Goal: Navigation & Orientation: Find specific page/section

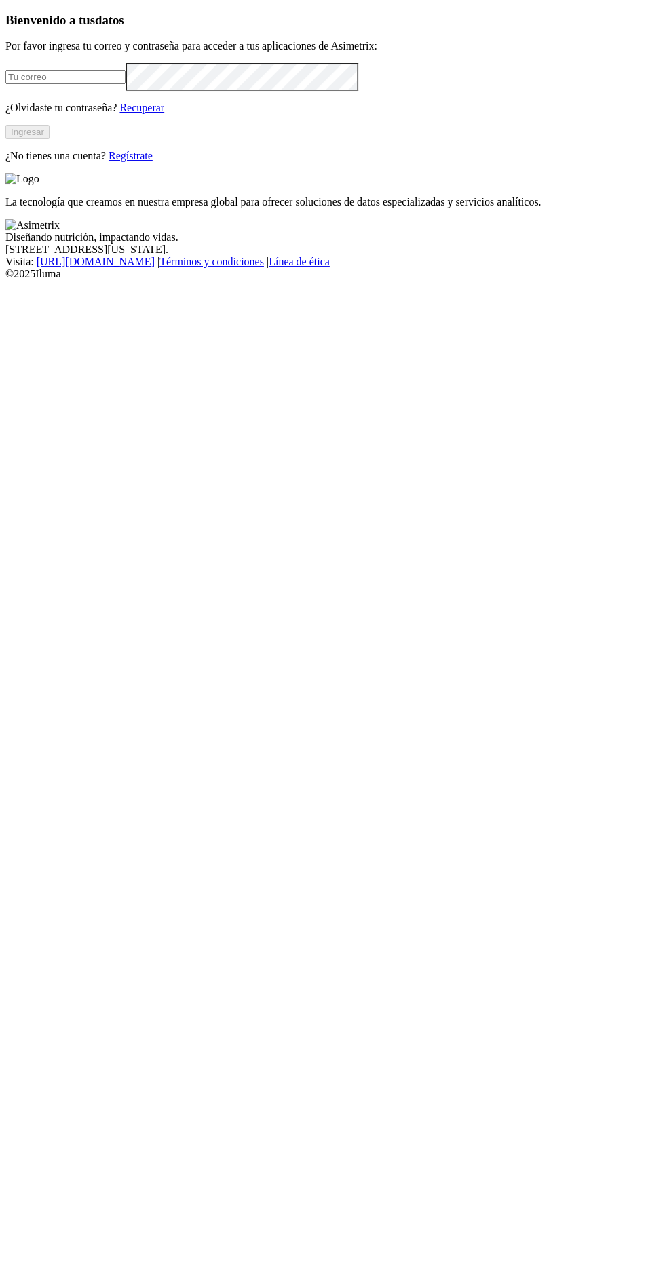
click at [206, 28] on h3 "Bienvenido a tus datos" at bounding box center [332, 20] width 654 height 15
type input "[EMAIL_ADDRESS][DOMAIN_NAME]"
click input "submit" at bounding box center [0, 0] width 0 height 0
